Goal: Entertainment & Leisure: Consume media (video, audio)

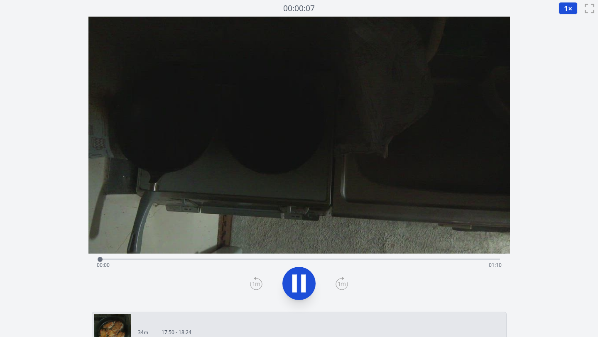
click at [291, 260] on div "Time elapsed: 00:00 Time remaining: 01:10" at bounding box center [299, 265] width 405 height 13
click at [332, 259] on div "Time elapsed: 00:37 Time remaining: 00:33" at bounding box center [299, 265] width 405 height 13
click at [330, 260] on div "Time elapsed: 00:42 Time remaining: 00:28" at bounding box center [299, 265] width 405 height 13
click at [313, 262] on div "Time elapsed: 00:41 Time remaining: 00:28" at bounding box center [299, 265] width 405 height 13
click at [450, 259] on div "Time elapsed: 00:39 Time remaining: 00:31" at bounding box center [299, 265] width 405 height 13
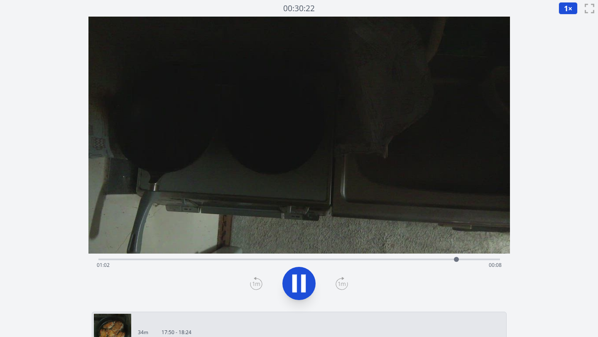
click at [292, 258] on div "Time elapsed: 01:02 Time remaining: 00:08" at bounding box center [299, 259] width 402 height 10
click at [205, 262] on div "Time elapsed: 00:34 Time remaining: 00:36" at bounding box center [299, 265] width 405 height 13
click at [327, 260] on div "Time elapsed: 00:27 Time remaining: 00:43" at bounding box center [299, 265] width 405 height 13
click at [303, 279] on icon at bounding box center [303, 284] width 5 height 18
drag, startPoint x: 347, startPoint y: 260, endPoint x: 328, endPoint y: 258, distance: 19.6
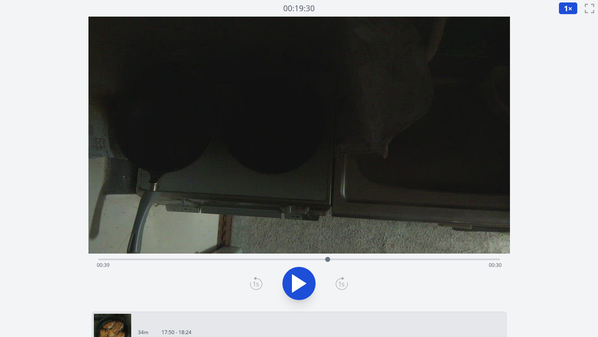
click at [328, 258] on div at bounding box center [327, 259] width 5 height 5
